Goal: Find specific page/section: Find specific page/section

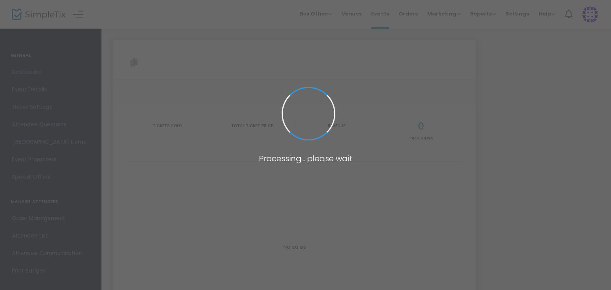
type input "[URL][DOMAIN_NAME]"
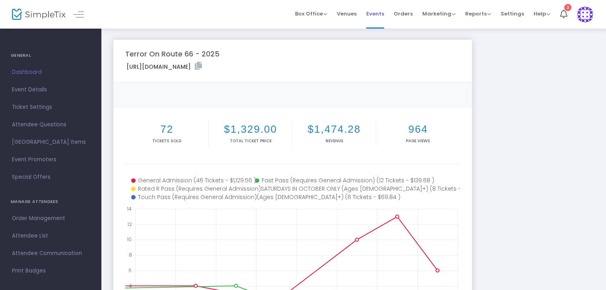
click at [377, 13] on span "Events" at bounding box center [375, 14] width 18 height 20
